Goal: Navigation & Orientation: Find specific page/section

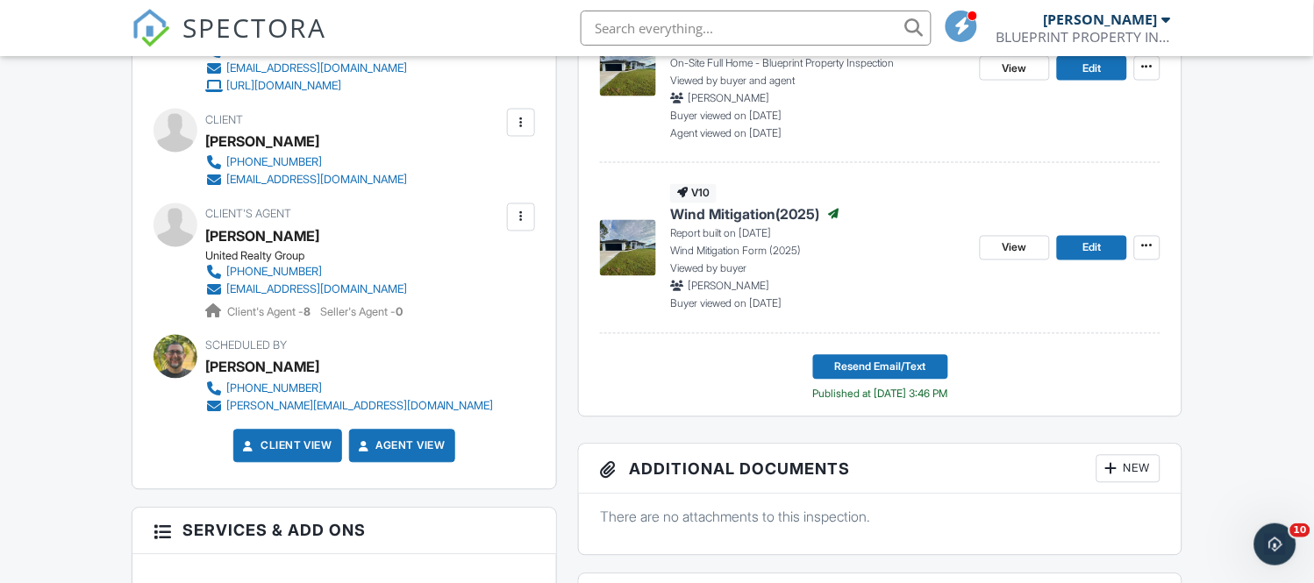
scroll to position [584, 0]
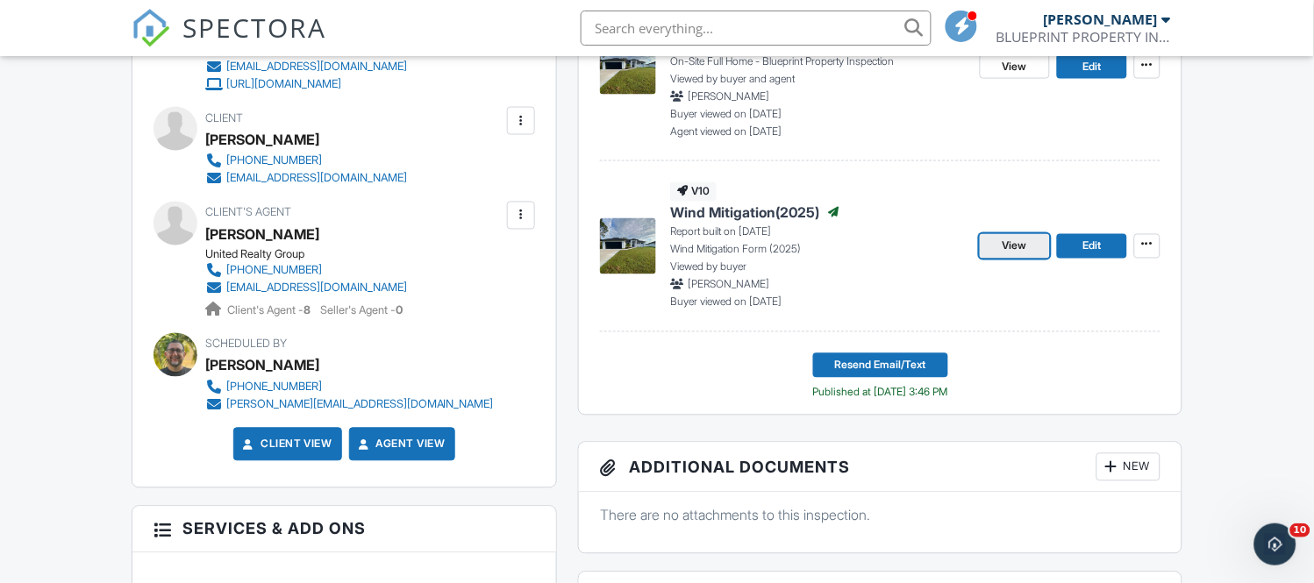
click at [1004, 234] on link "View" at bounding box center [1015, 246] width 70 height 25
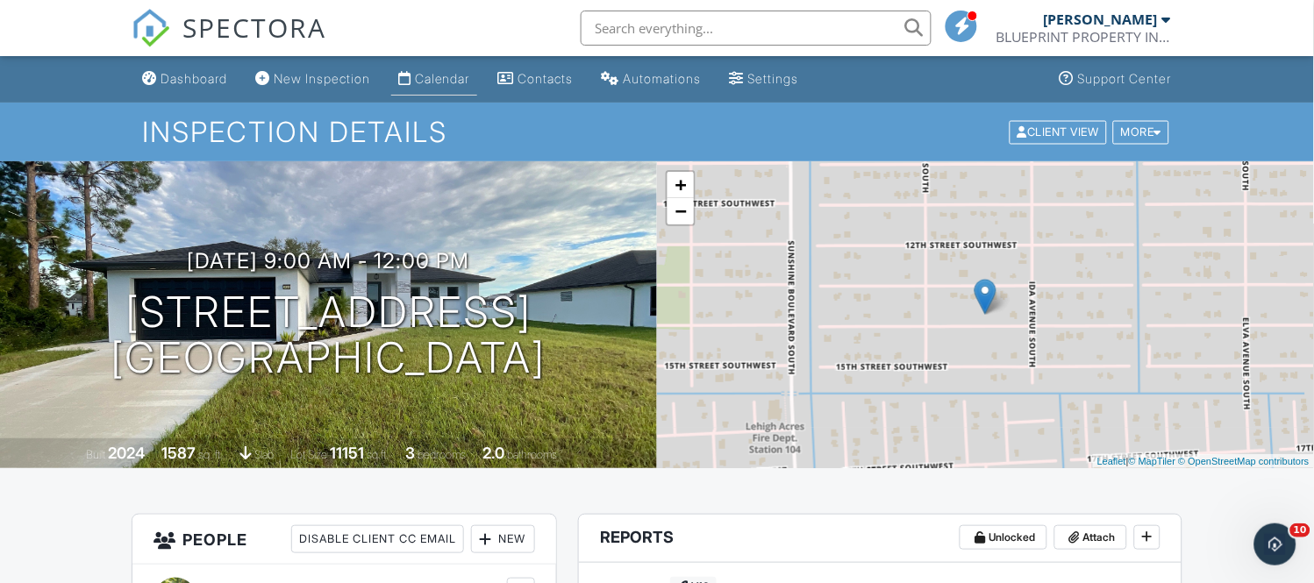
click at [431, 72] on div "Calendar" at bounding box center [442, 78] width 55 height 15
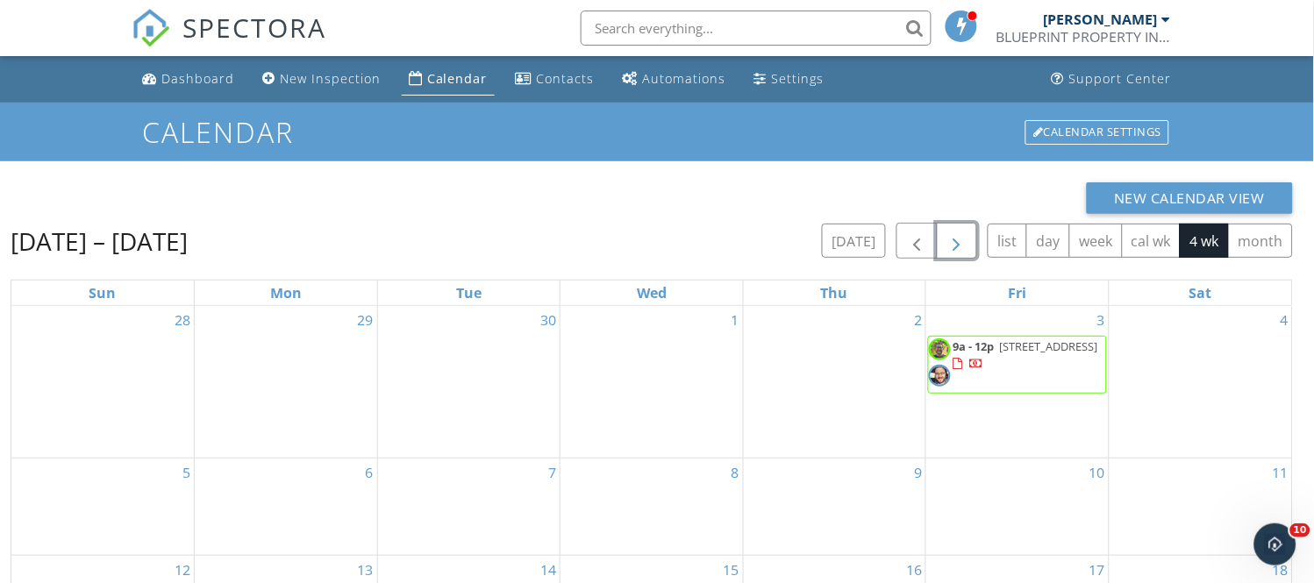
click at [956, 250] on span "button" at bounding box center [956, 241] width 21 height 21
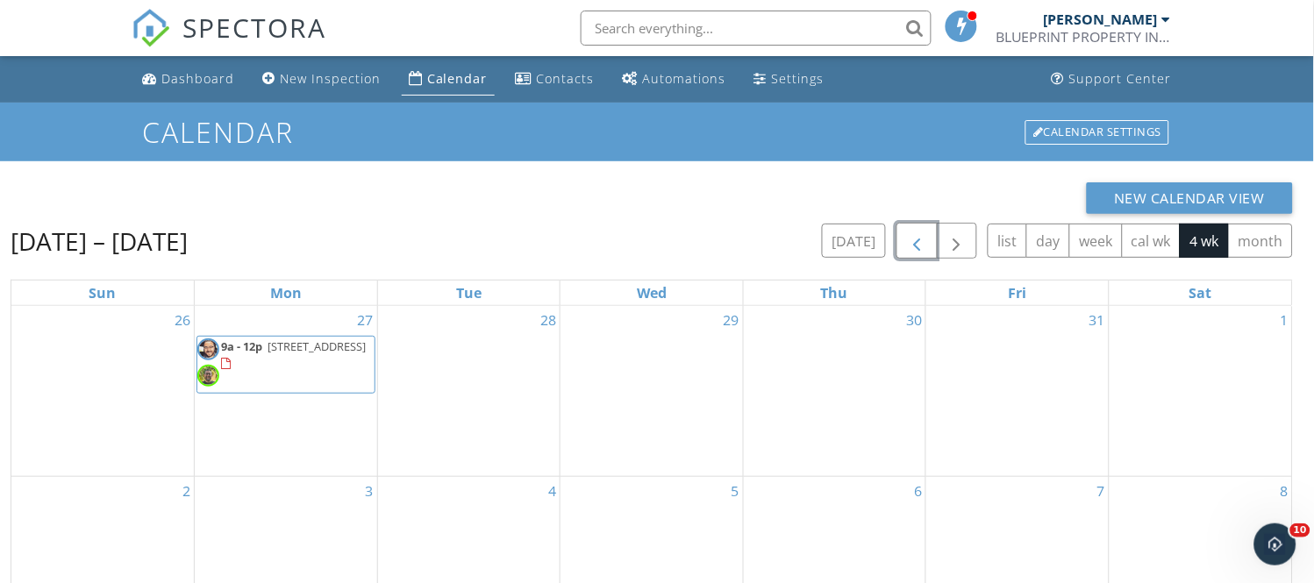
click at [907, 246] on span "button" at bounding box center [916, 241] width 21 height 21
